Goal: Information Seeking & Learning: Find specific fact

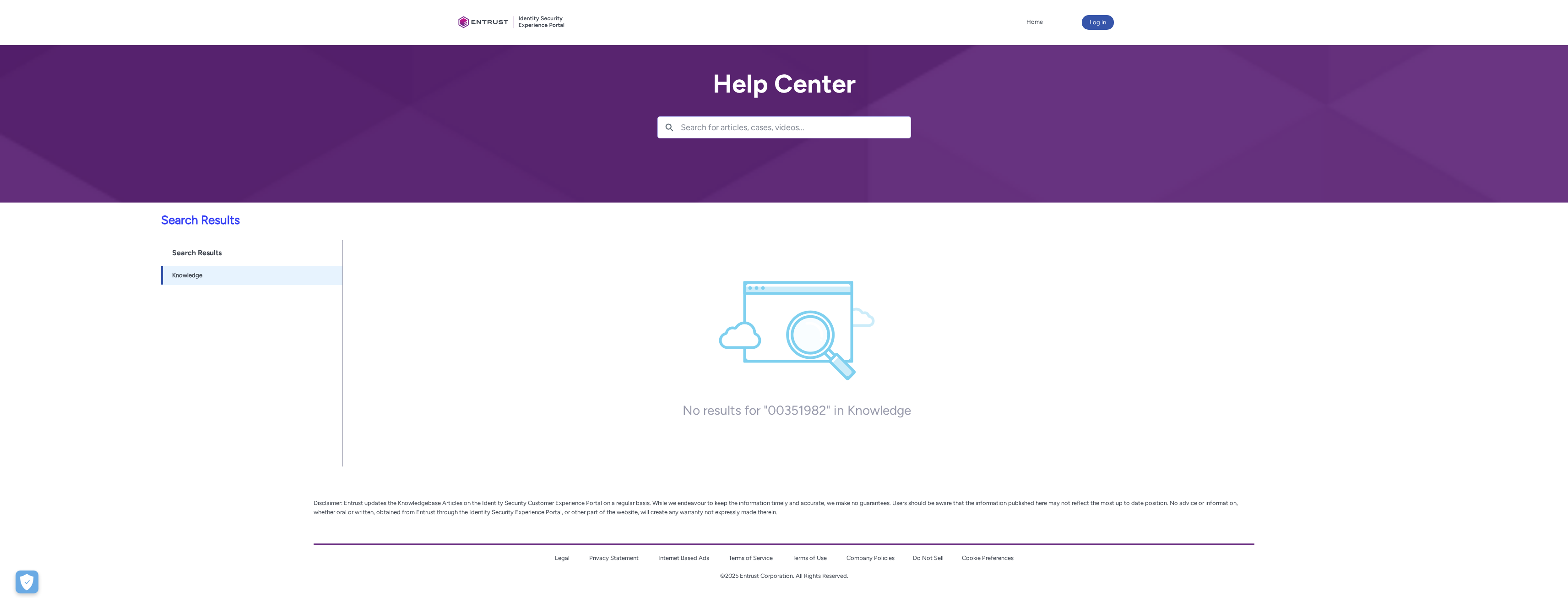
click at [671, 325] on div "No results for "00351982" in Knowledge You may find what you're looking for und…" at bounding box center [797, 355] width 536 height 192
click at [232, 256] on h1 "Search Results" at bounding box center [252, 253] width 181 height 26
click at [182, 248] on h1 "Search Results" at bounding box center [252, 253] width 181 height 26
click at [425, 286] on div "No results for "00351982" in Knowledge You may find what you're looking for und…" at bounding box center [797, 349] width 908 height 219
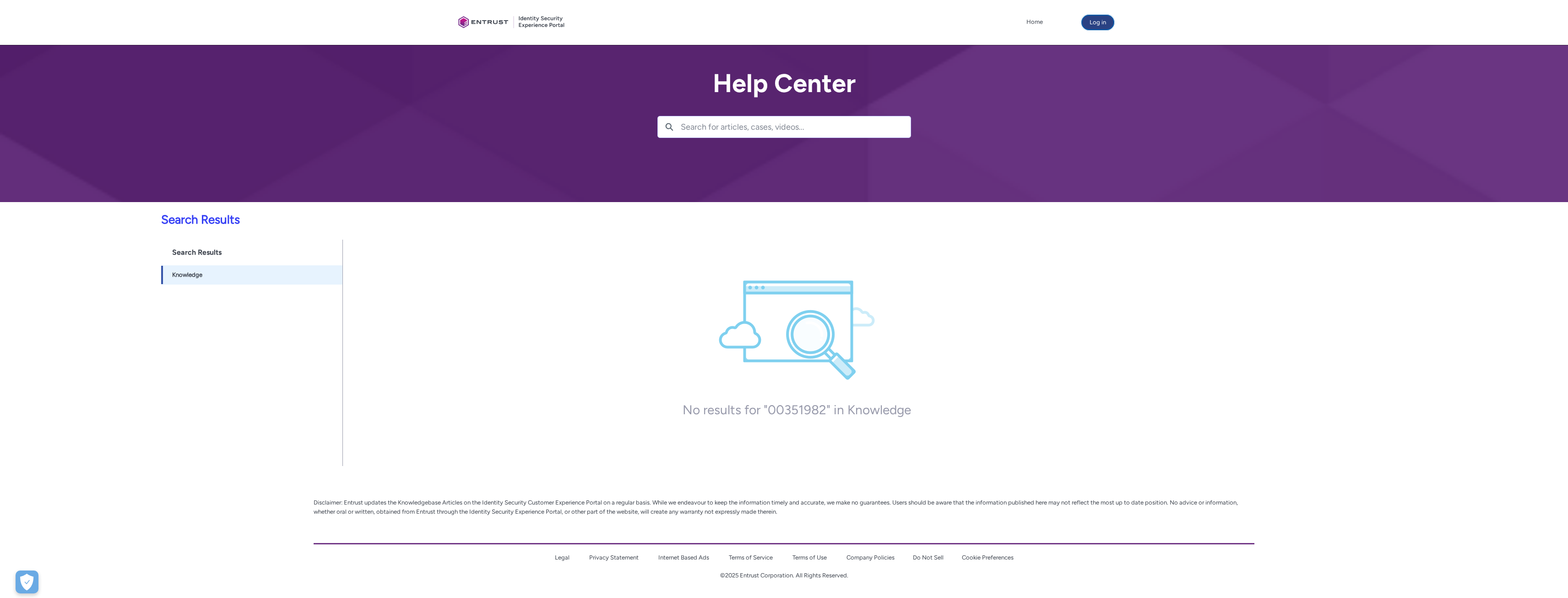
click at [1104, 25] on button "Log in" at bounding box center [1097, 23] width 32 height 15
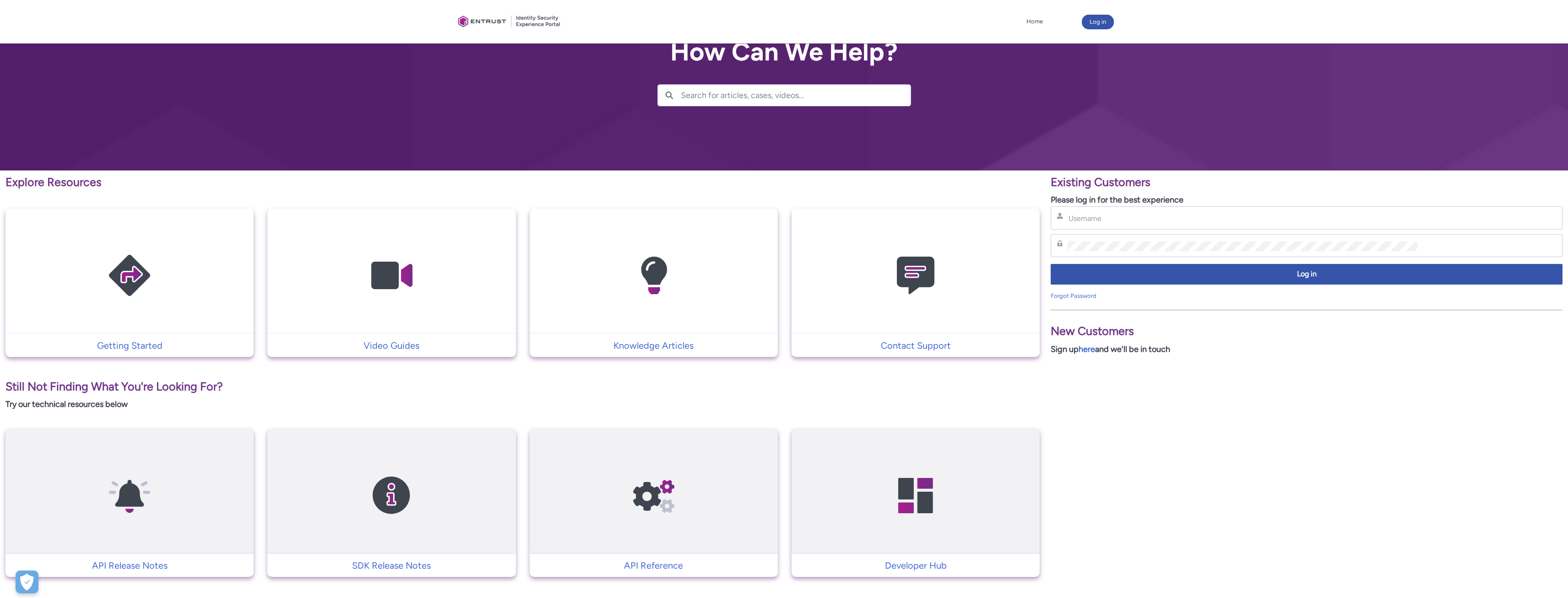
scroll to position [93, 0]
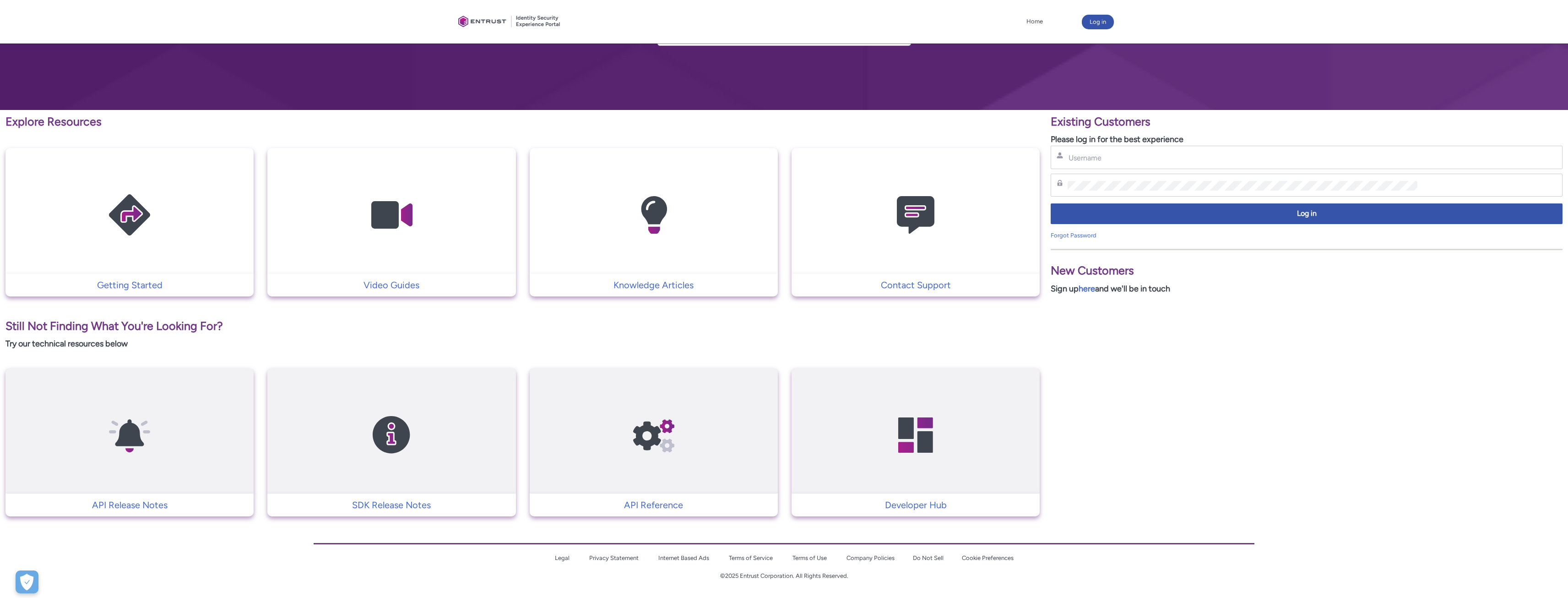
click at [1549, 402] on div "Existing Customers Please log in for the best experience Username Password Log …" at bounding box center [1306, 313] width 523 height 406
click at [1549, 398] on div "Existing Customers Please log in for the best experience Username Password Log …" at bounding box center [1306, 313] width 523 height 406
click at [1475, 350] on div "Existing Customers Please log in for the best experience Username Password Log …" at bounding box center [1306, 313] width 523 height 406
